Goal: Find specific page/section: Find specific page/section

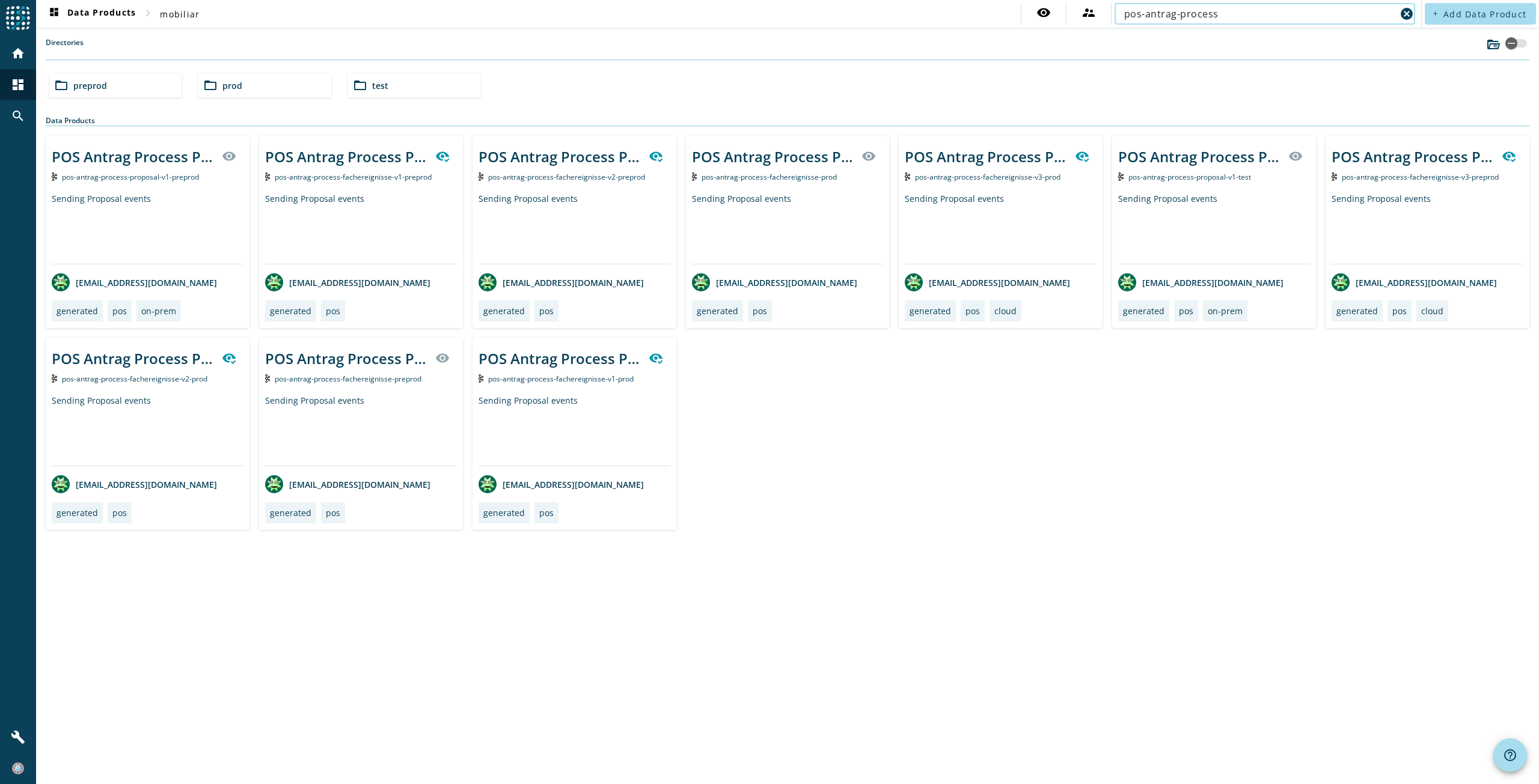
click at [1150, 13] on input "pos-antrag-process" at bounding box center [1259, 13] width 271 height 14
click at [1229, 12] on input "pos-antrag-process" at bounding box center [1259, 13] width 271 height 14
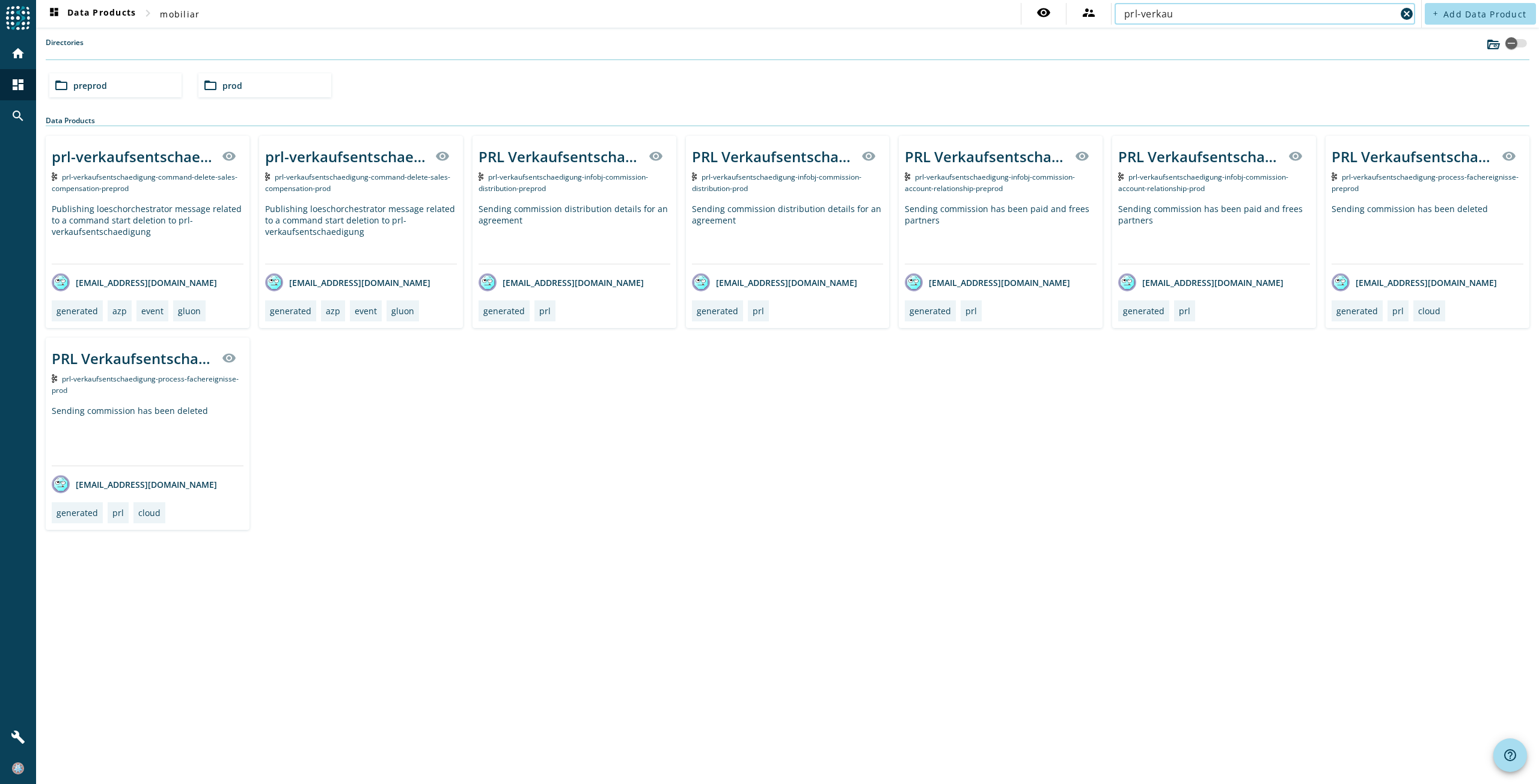
type input "prl-verkau"
click at [746, 182] on div "prl-verkaufsentschaedigung-infobj-commission-distribution-prod" at bounding box center [788, 182] width 191 height 23
